Goal: Use online tool/utility

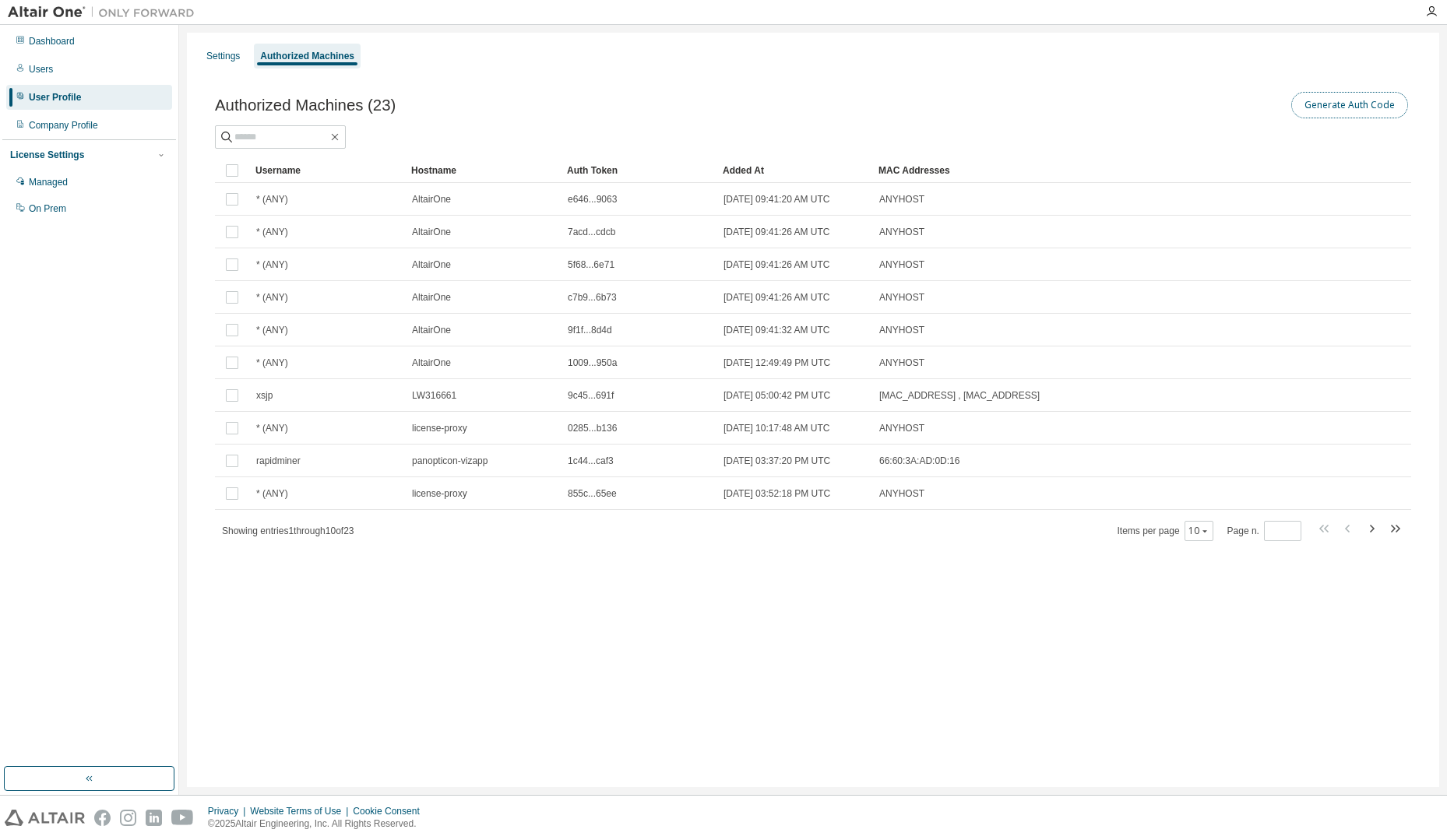
click at [1353, 109] on button "Generate Auth Code" at bounding box center [1349, 104] width 117 height 27
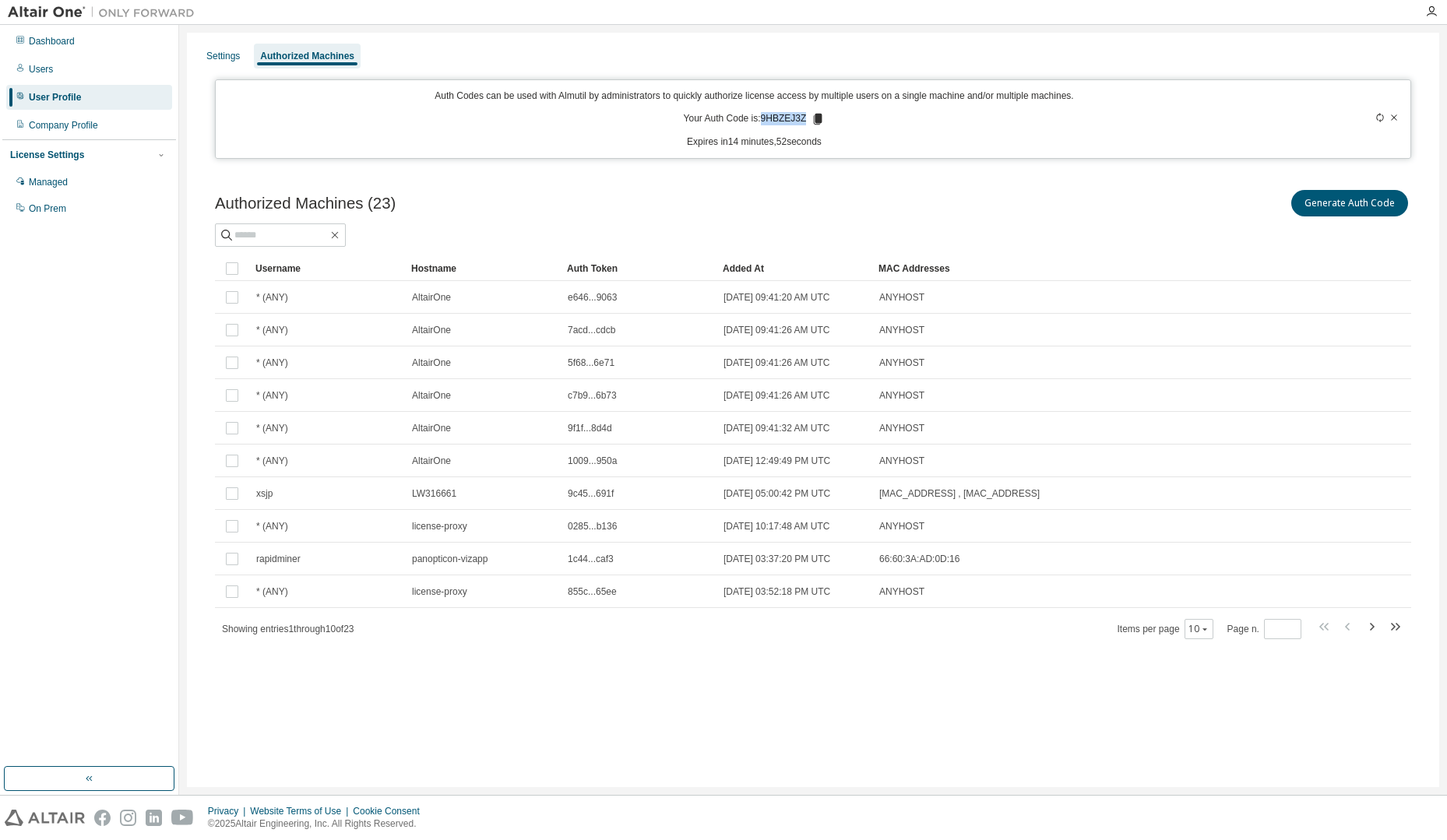
drag, startPoint x: 766, startPoint y: 115, endPoint x: 805, endPoint y: 114, distance: 39.0
click at [805, 114] on p "Your Auth Code is: 9HBZEJ3Z" at bounding box center [754, 118] width 141 height 14
copy p "9HBZEJ3Z"
click at [1396, 623] on icon "button" at bounding box center [1394, 626] width 18 height 18
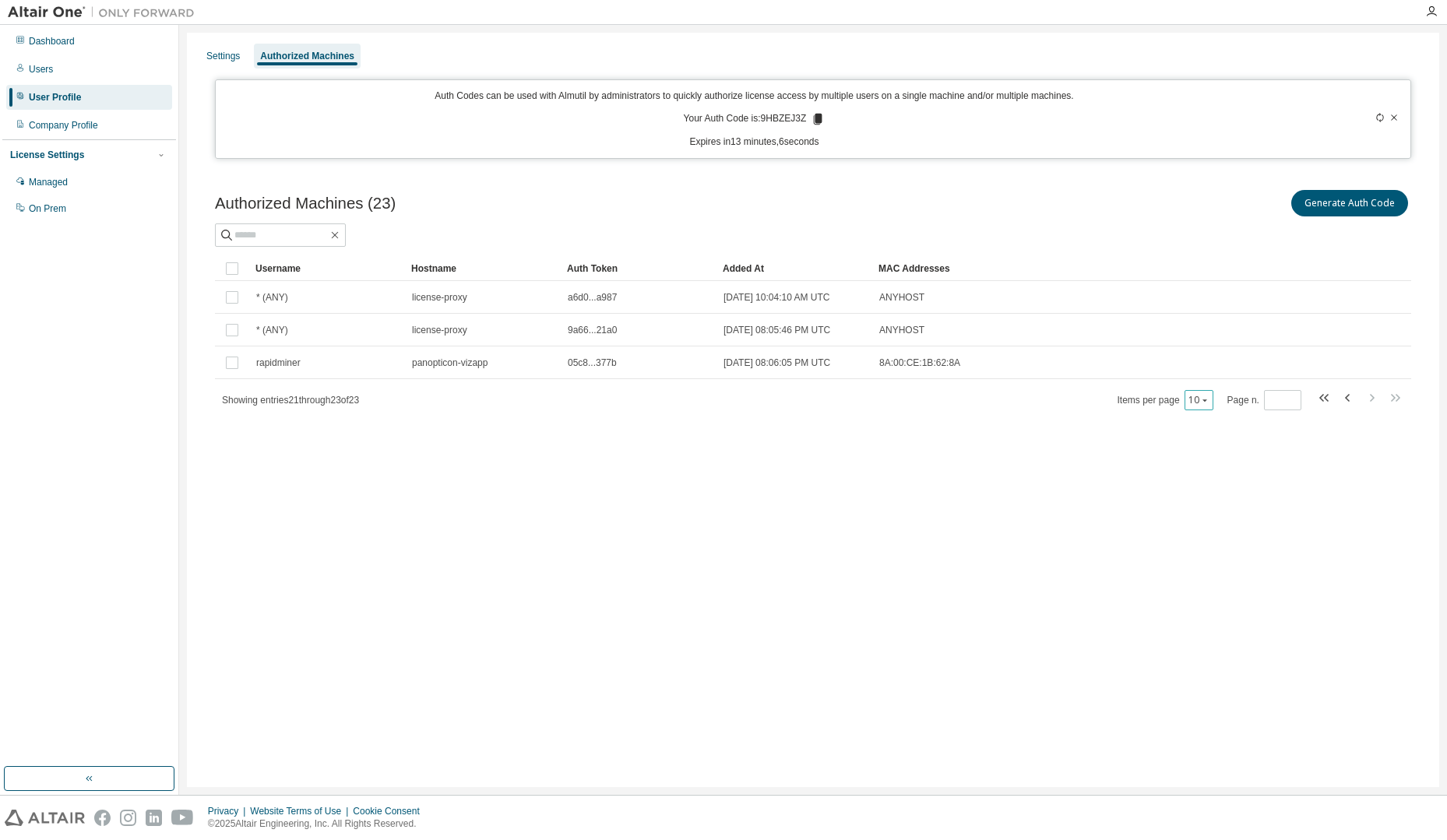
click at [1206, 403] on icon "button" at bounding box center [1205, 400] width 10 height 10
click at [1207, 498] on div "100" at bounding box center [1245, 495] width 125 height 18
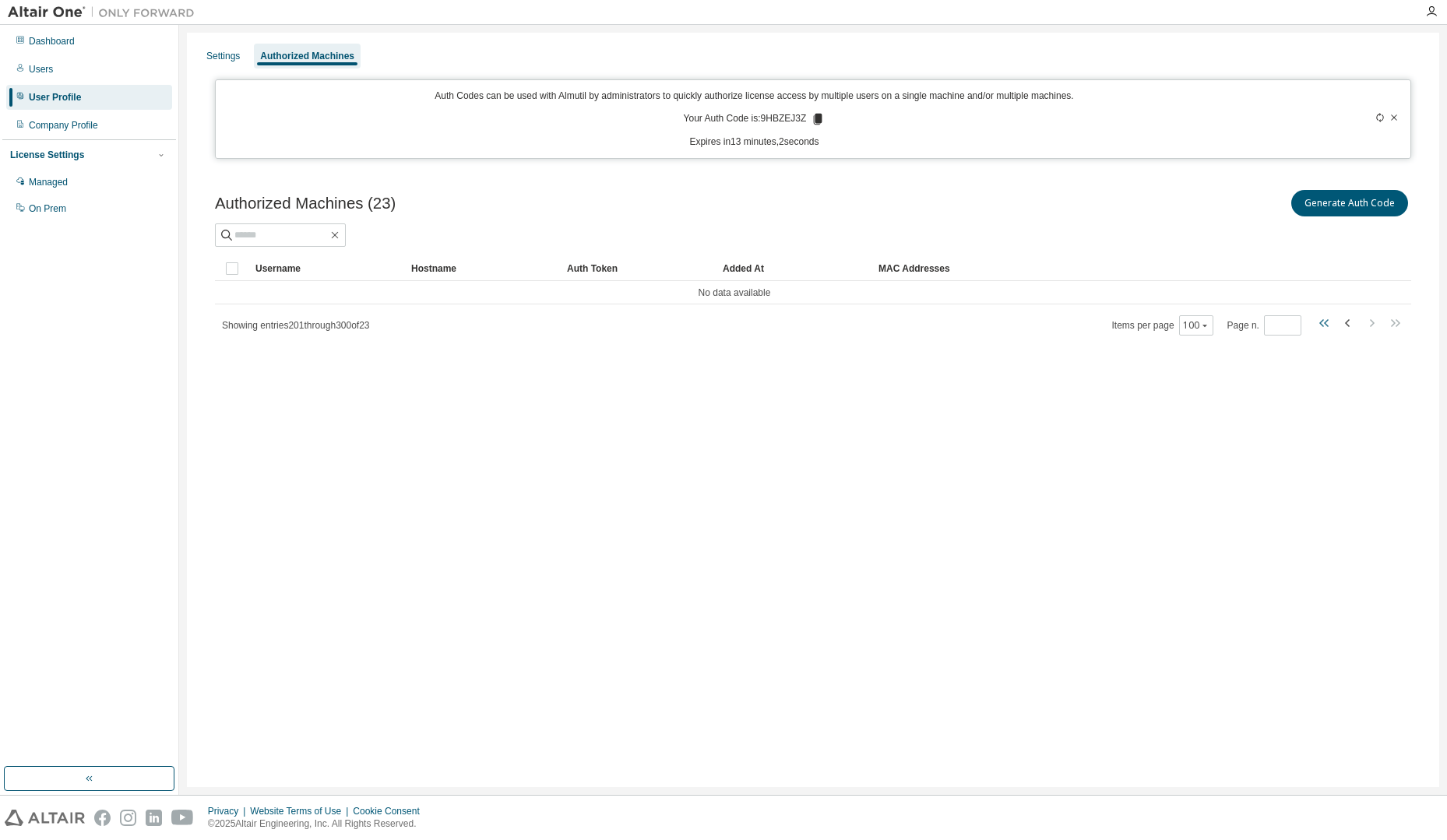
drag, startPoint x: 747, startPoint y: 523, endPoint x: 1330, endPoint y: 320, distance: 617.3
click at [1330, 320] on icon "button" at bounding box center [1324, 322] width 18 height 18
type input "*"
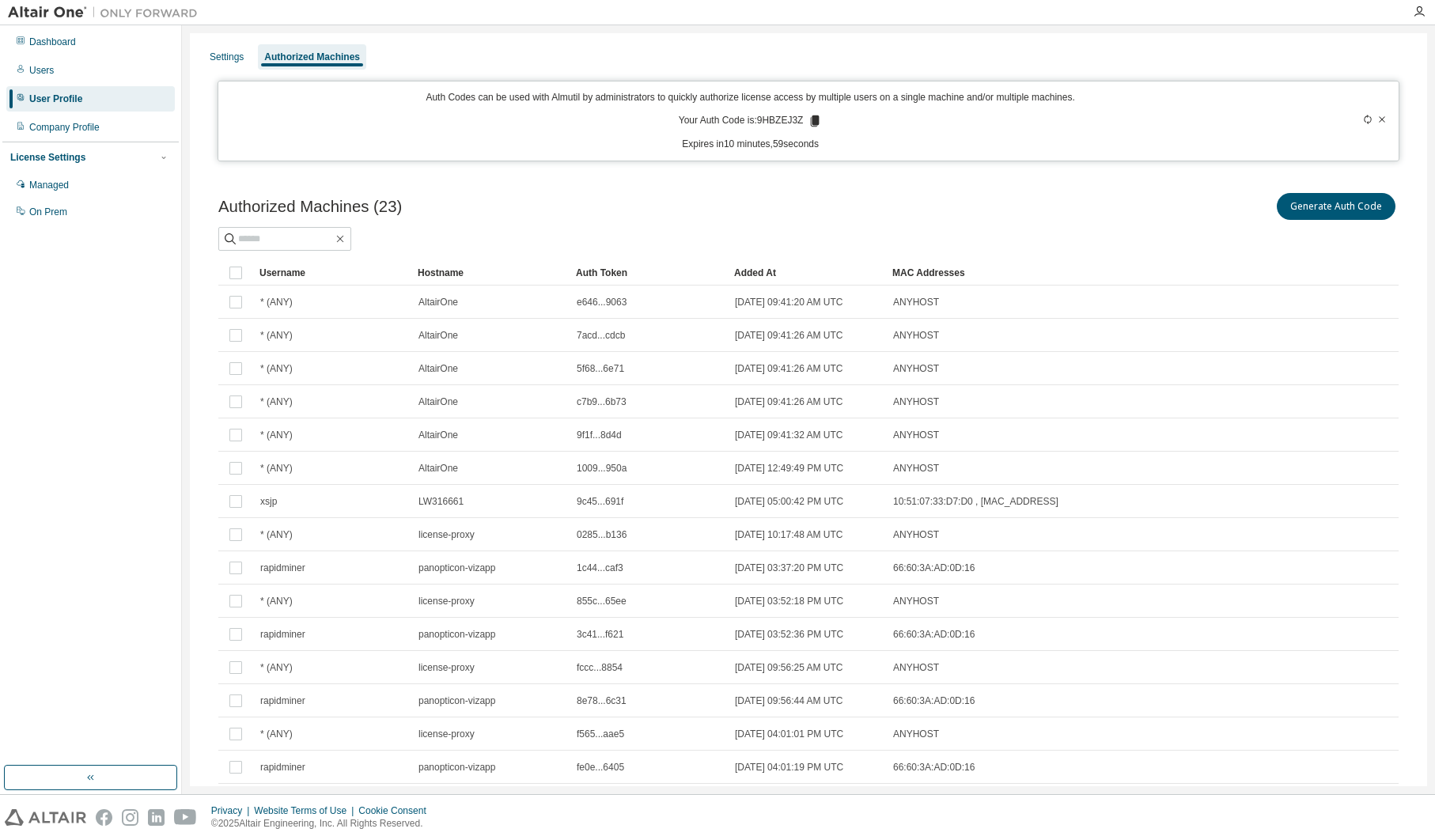
drag, startPoint x: 1108, startPoint y: 265, endPoint x: 1091, endPoint y: 252, distance: 21.4
click at [1108, 264] on div "MAC Addresses" at bounding box center [1058, 273] width 332 height 25
